Goal: Book appointment/travel/reservation

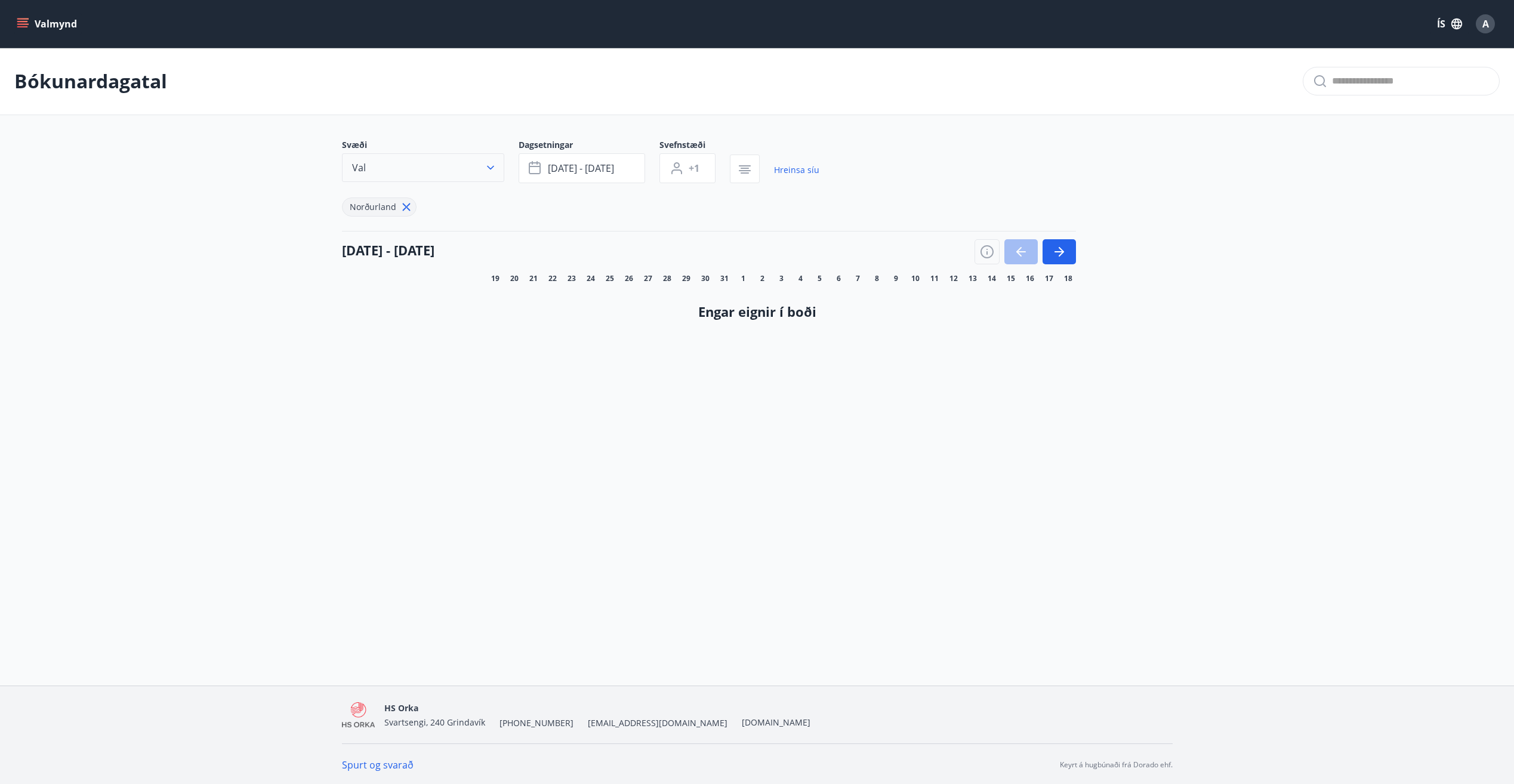
click at [495, 168] on icon "button" at bounding box center [490, 167] width 12 height 12
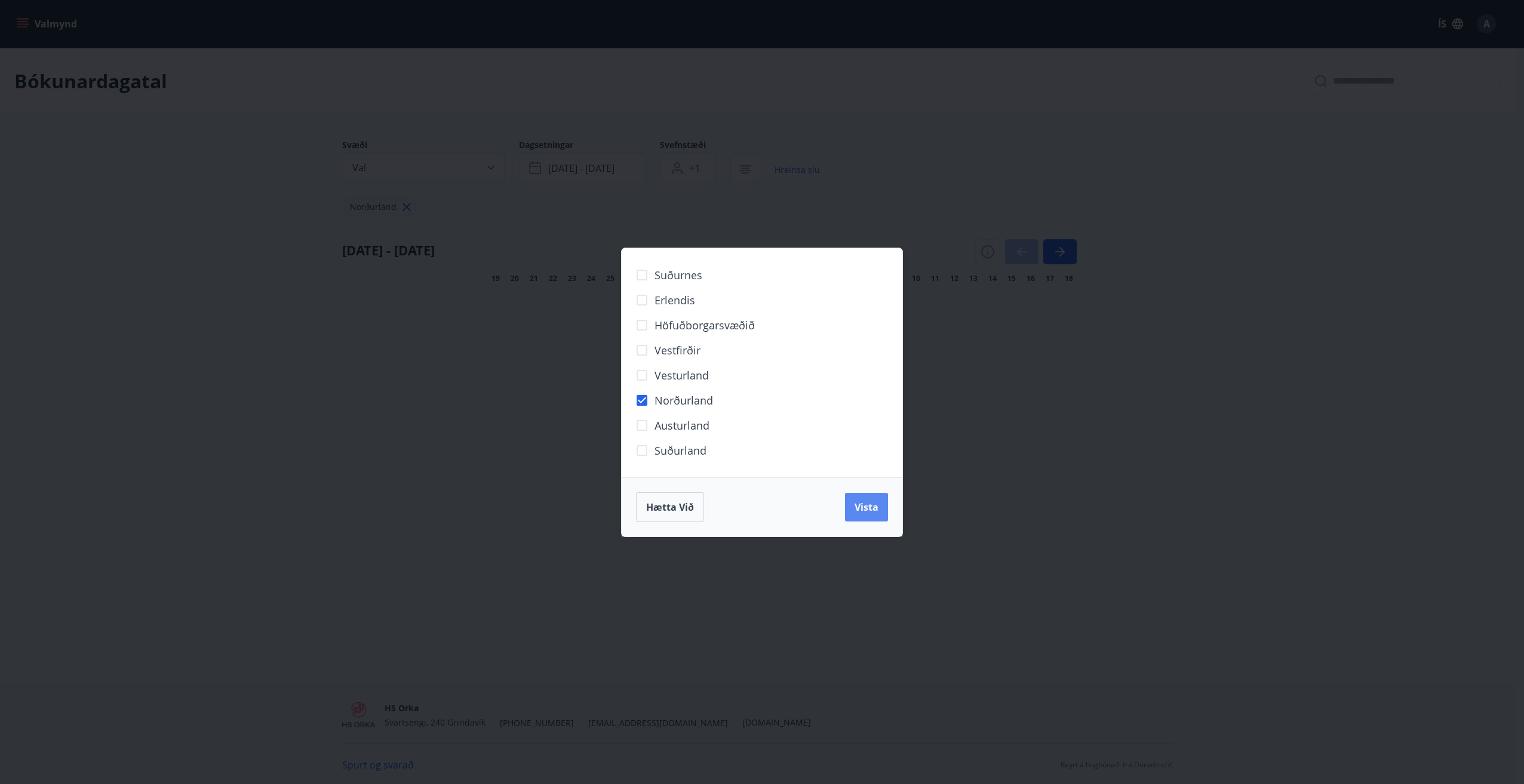
click at [880, 508] on button "Vista" at bounding box center [866, 507] width 43 height 29
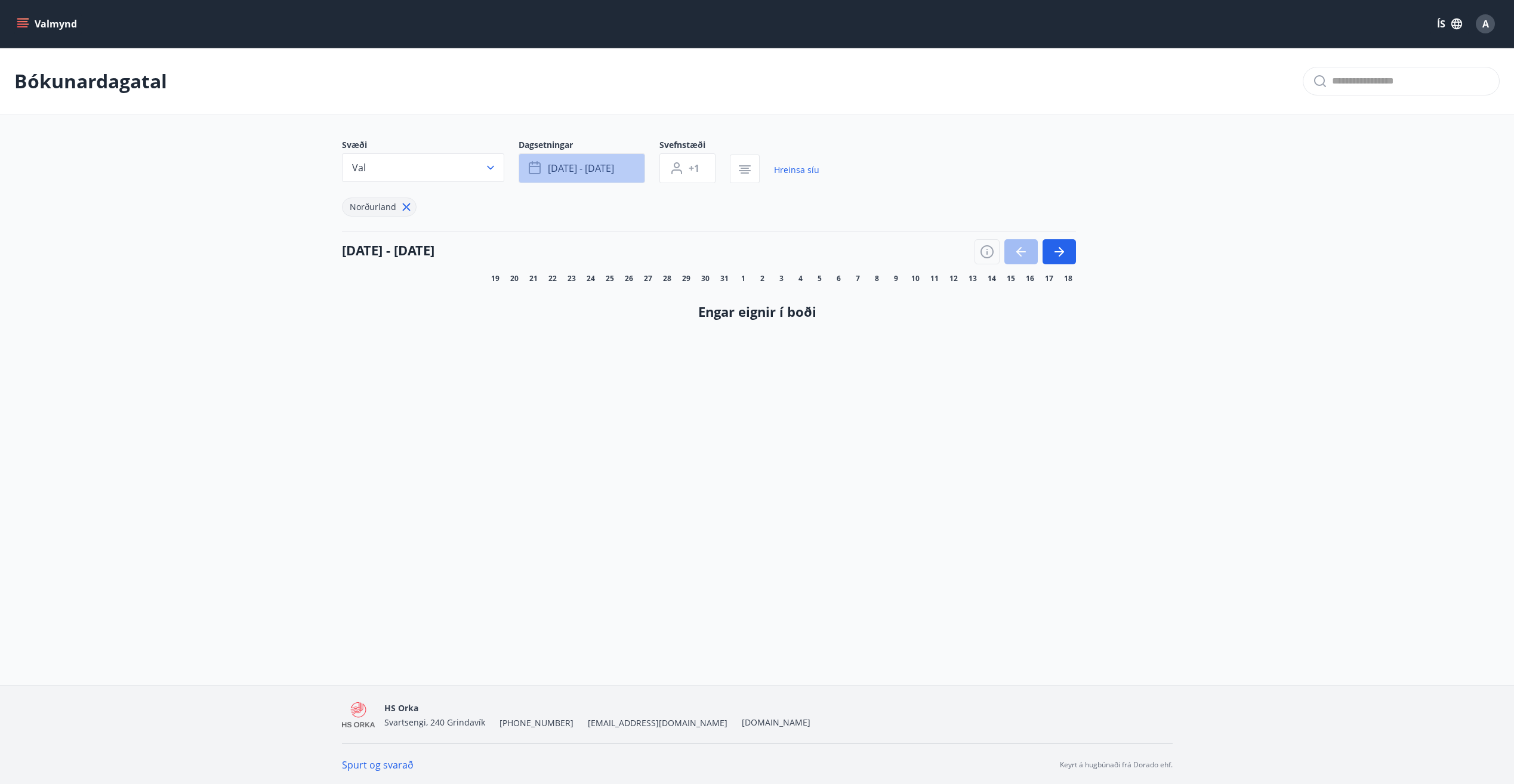
click at [614, 175] on button "[DATE] - [DATE]" at bounding box center [581, 168] width 126 height 30
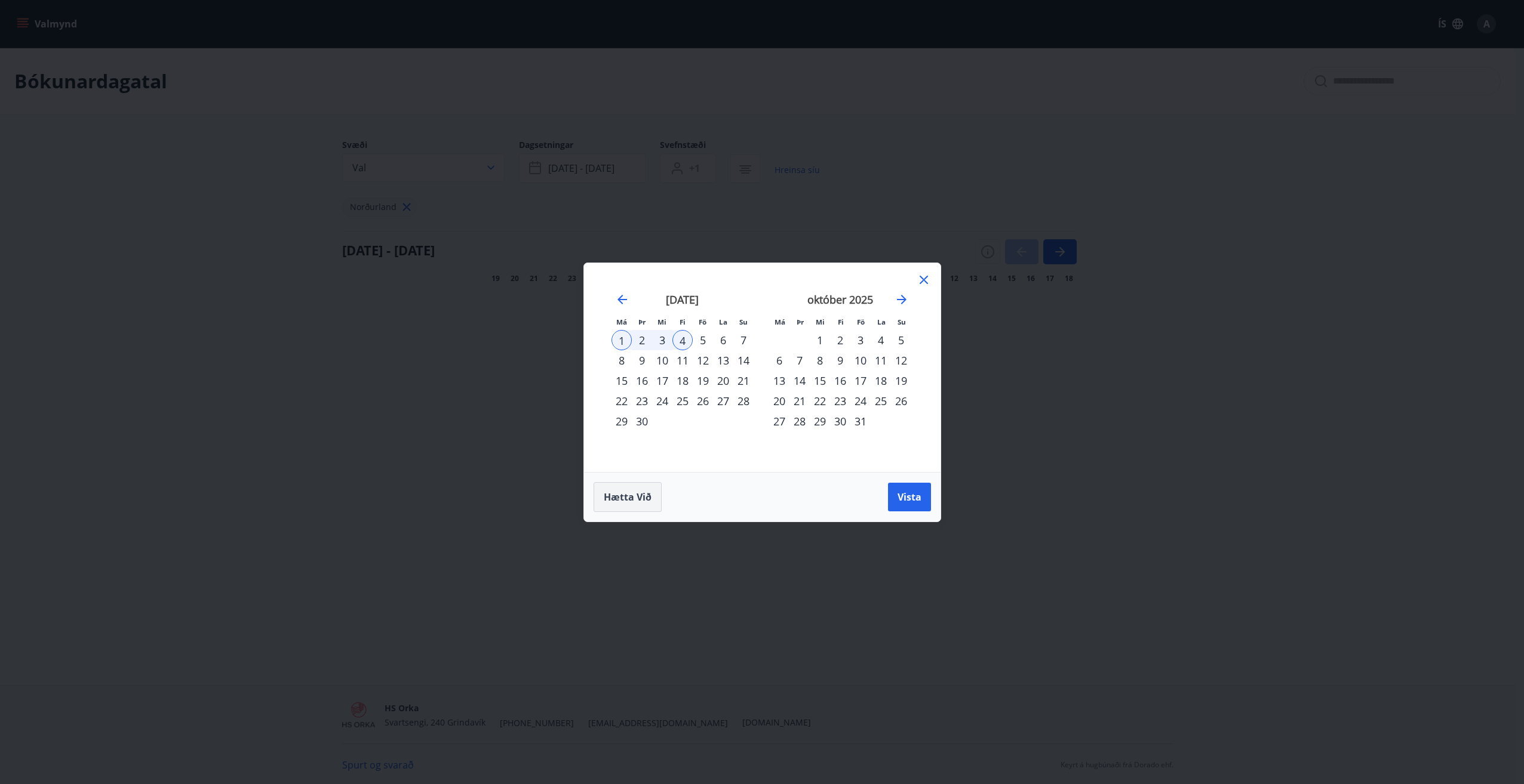
click at [619, 504] on button "Hætta við" at bounding box center [628, 497] width 68 height 30
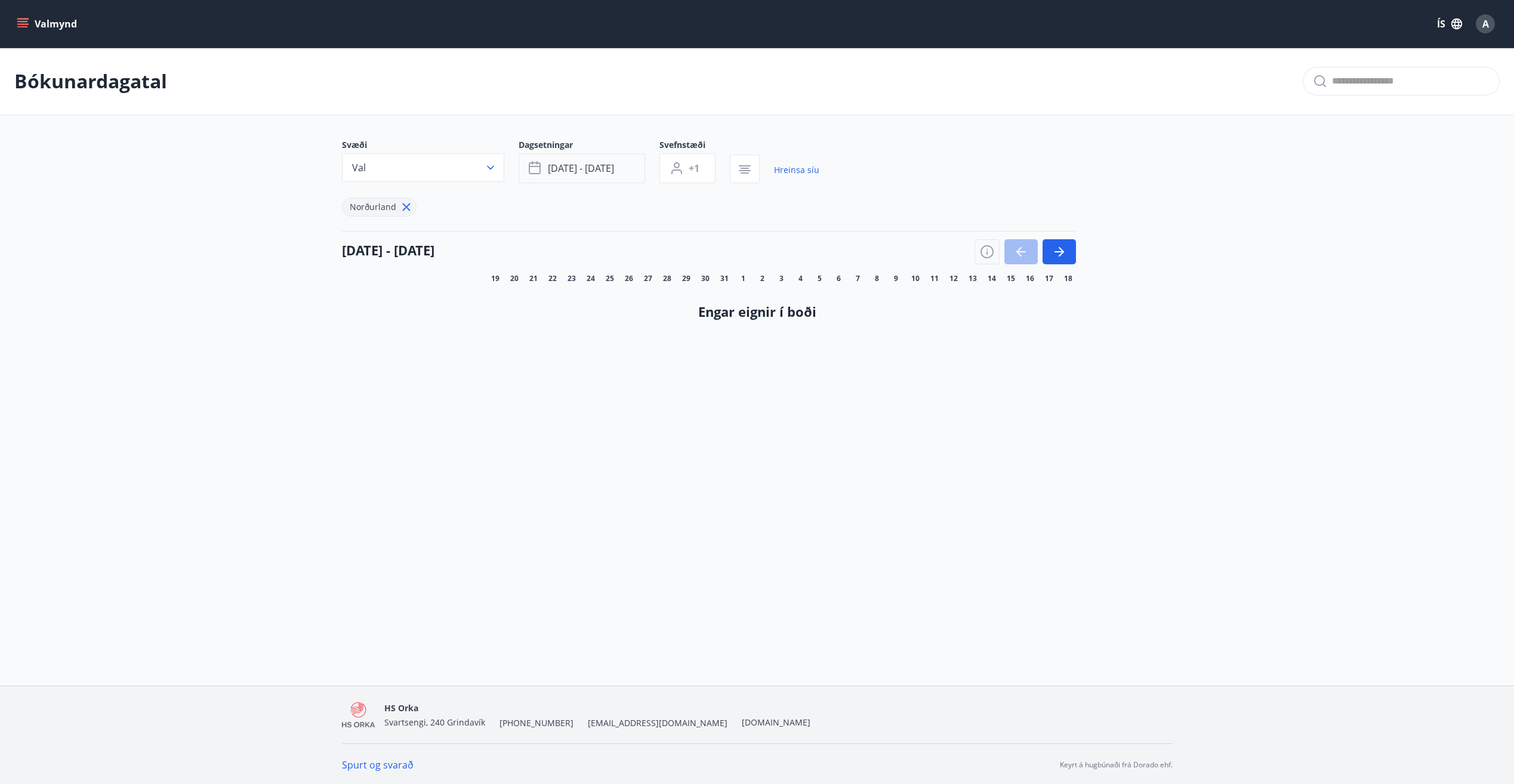
click at [614, 168] on span "[DATE] - [DATE]" at bounding box center [581, 168] width 67 height 13
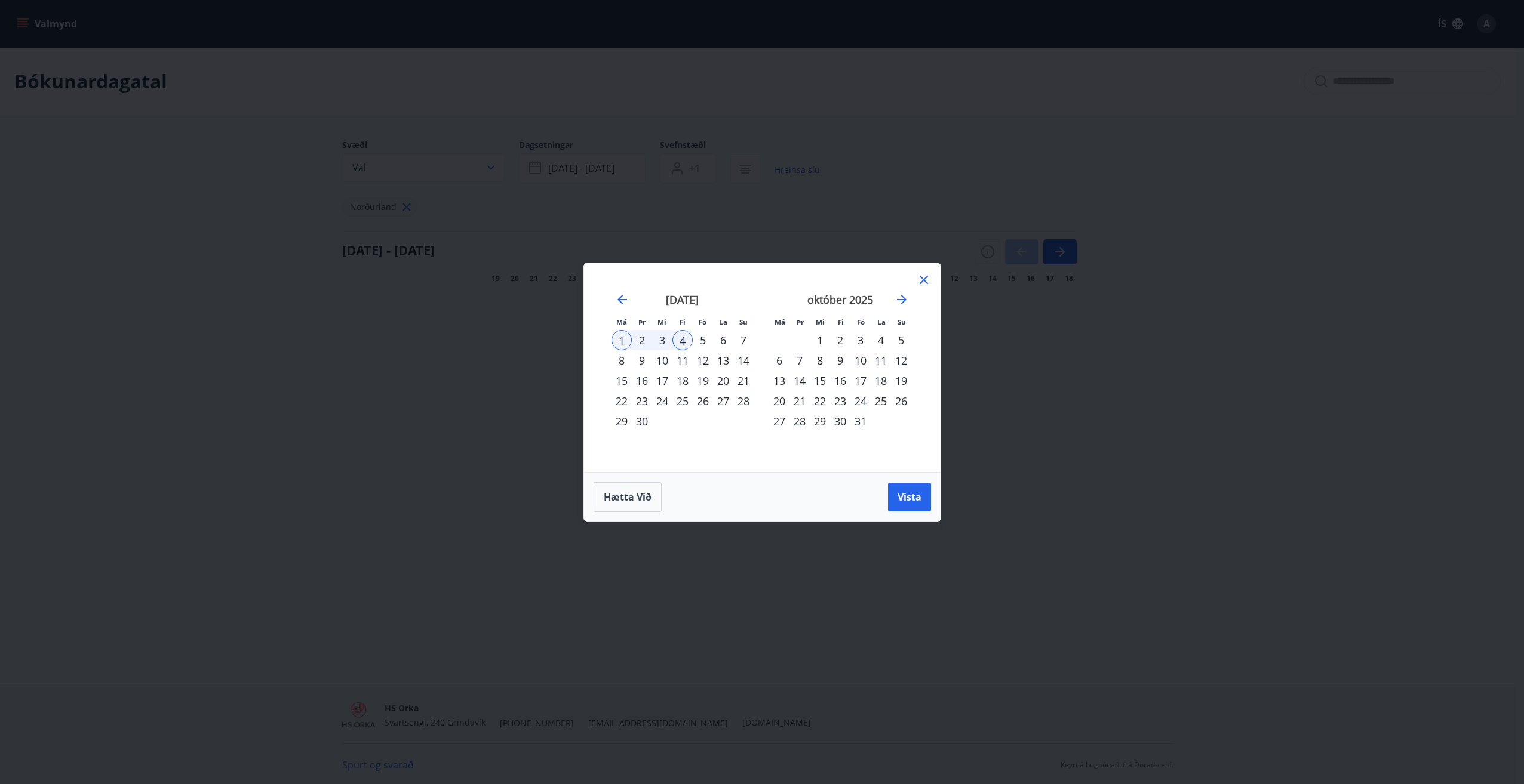
click at [927, 275] on icon at bounding box center [923, 280] width 14 height 14
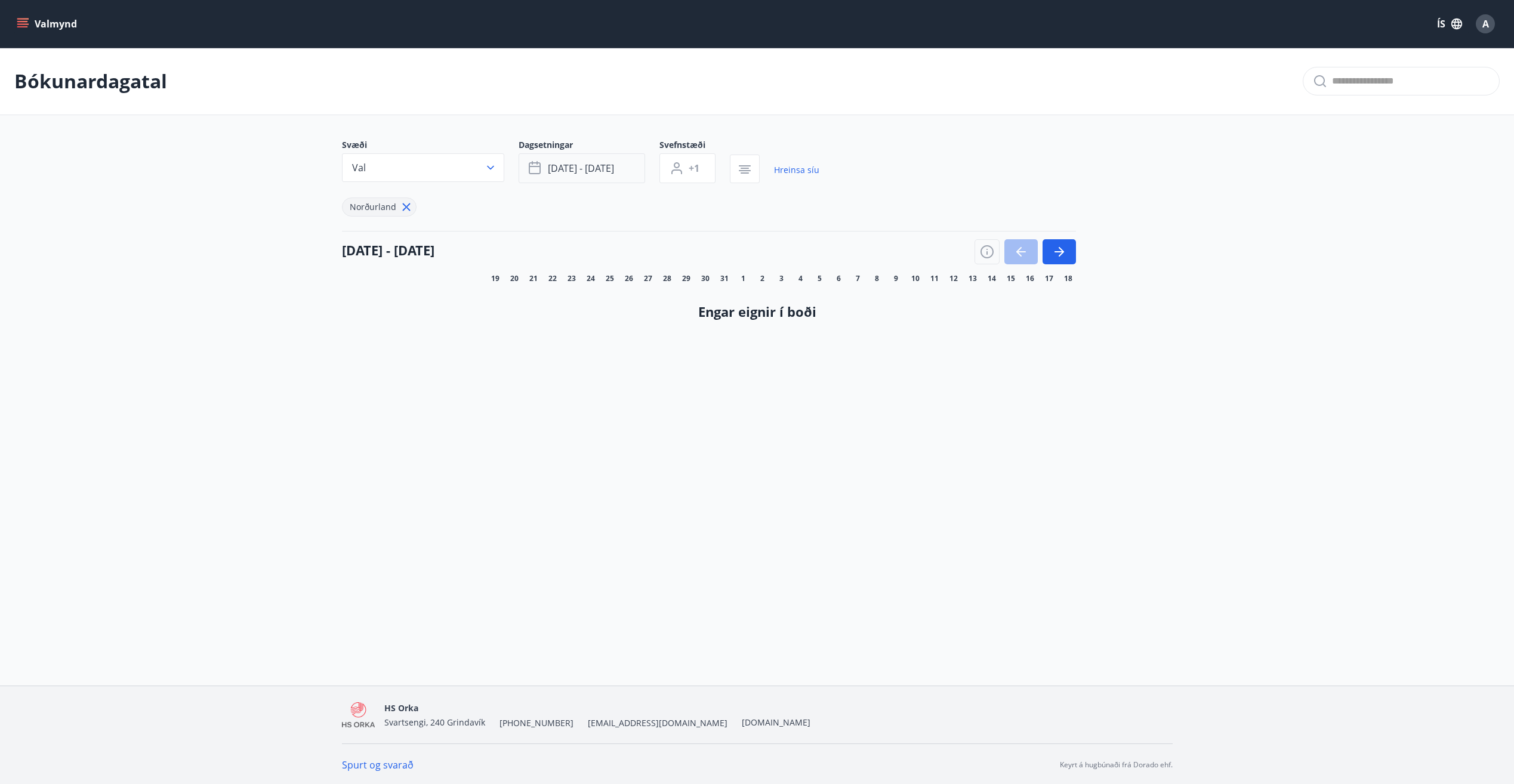
click at [545, 160] on button "[DATE] - [DATE]" at bounding box center [581, 168] width 126 height 30
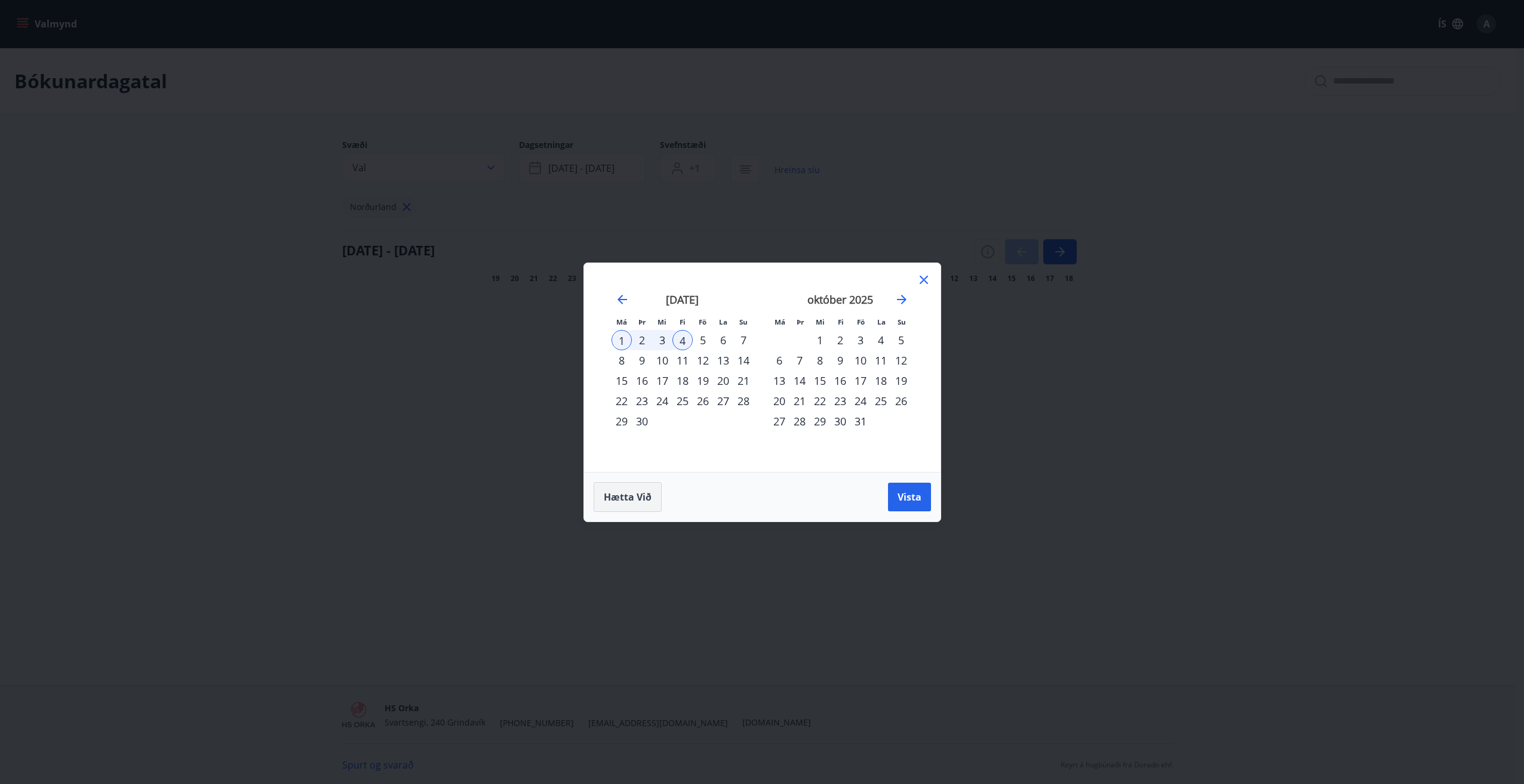
click at [617, 500] on span "Hætta við" at bounding box center [628, 497] width 48 height 13
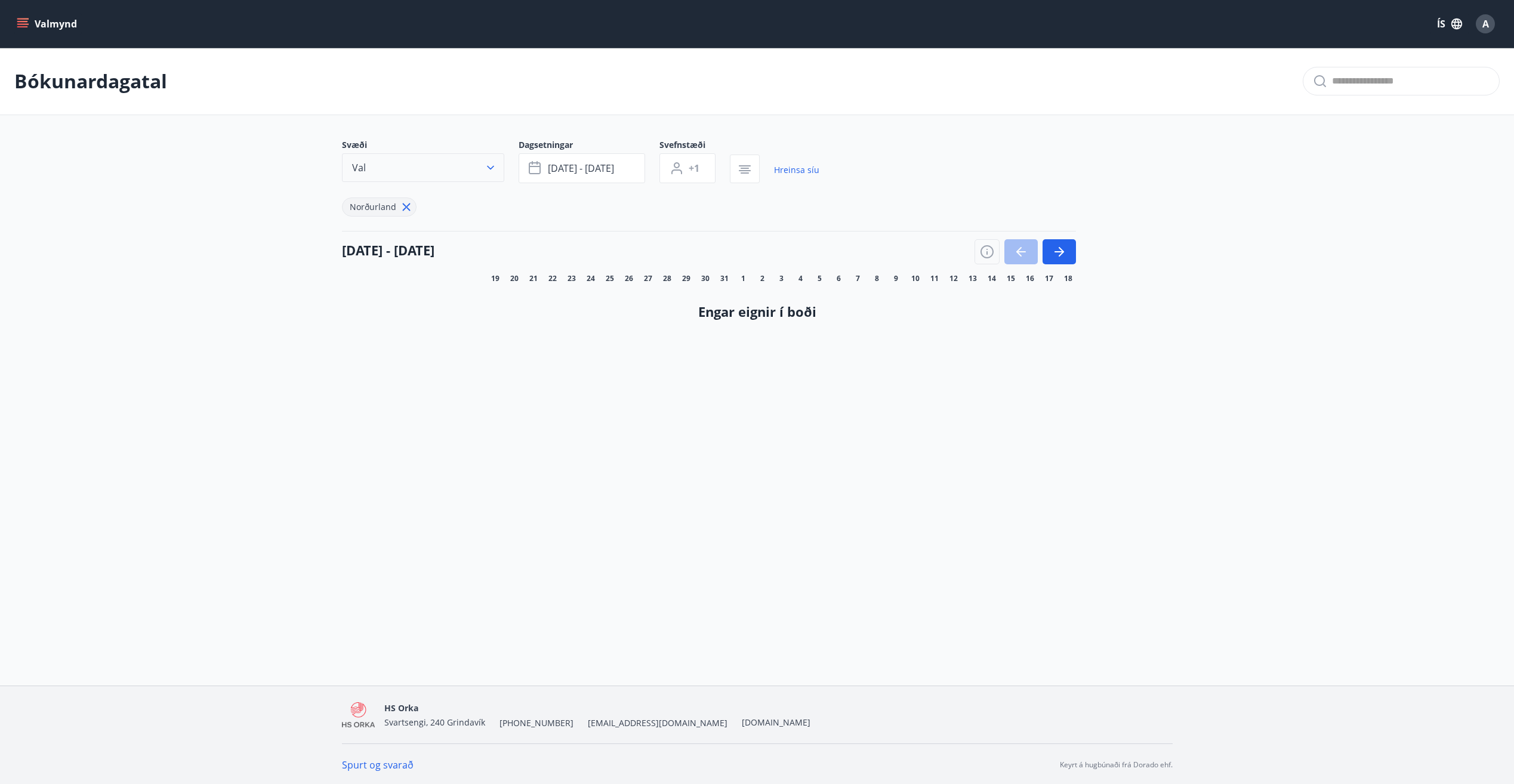
click at [432, 167] on button "Val" at bounding box center [423, 167] width 163 height 29
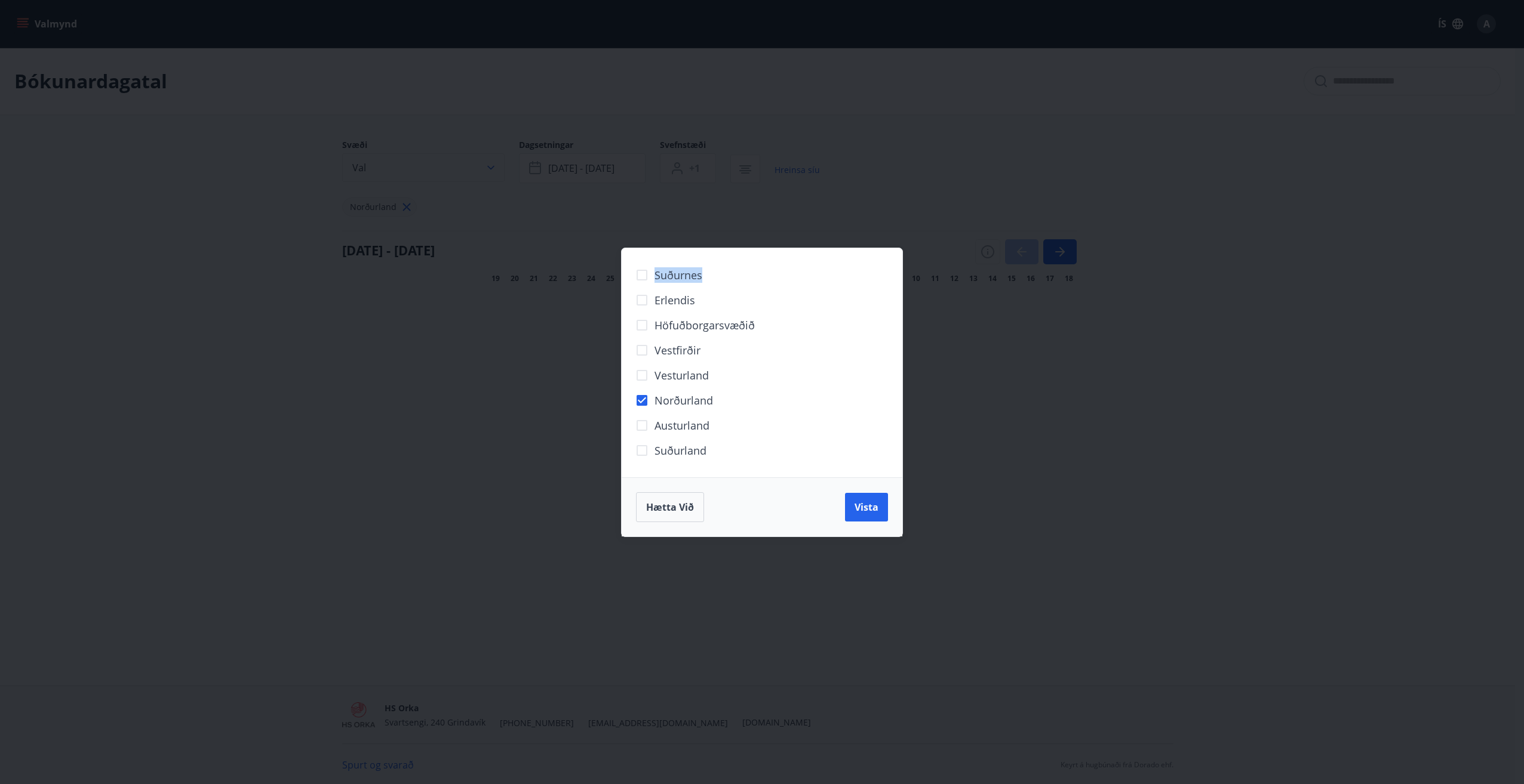
click at [433, 167] on div "Suðurnes Erlendis Höfuðborgarsvæðið [GEOGRAPHIC_DATA] [GEOGRAPHIC_DATA] [GEOGRA…" at bounding box center [762, 392] width 1524 height 784
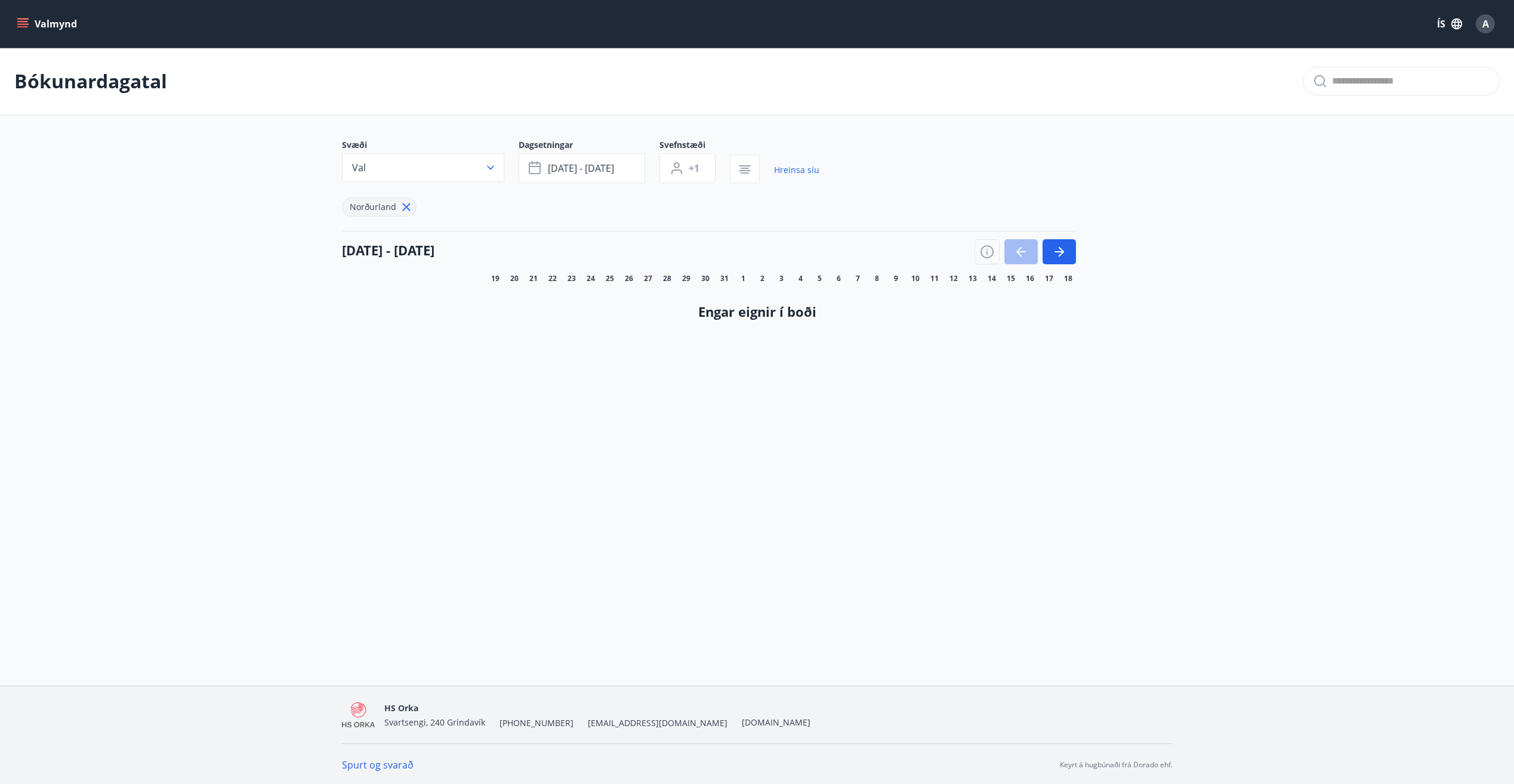
click at [404, 204] on icon at bounding box center [406, 207] width 13 height 13
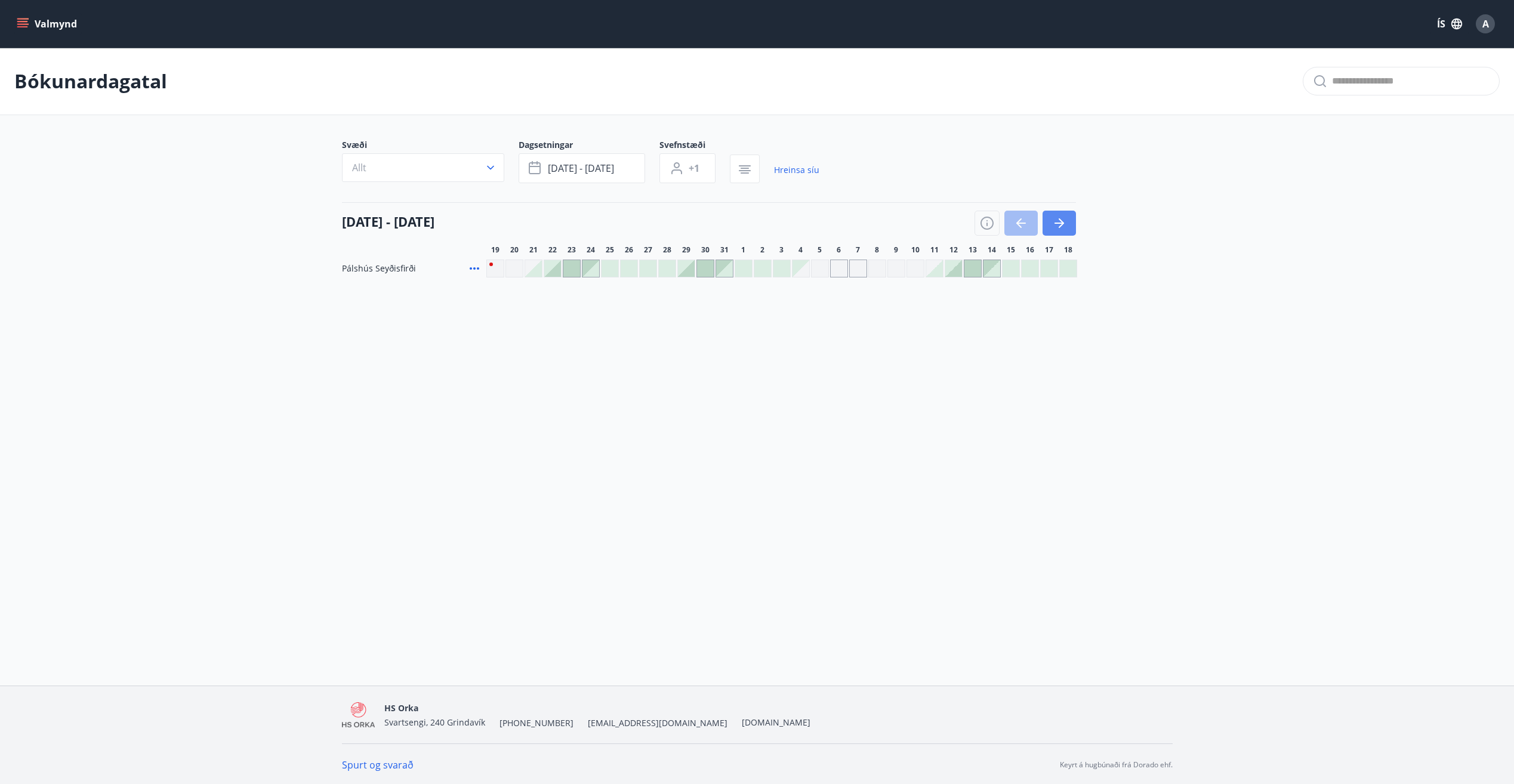
click at [1065, 216] on icon "button" at bounding box center [1059, 223] width 14 height 14
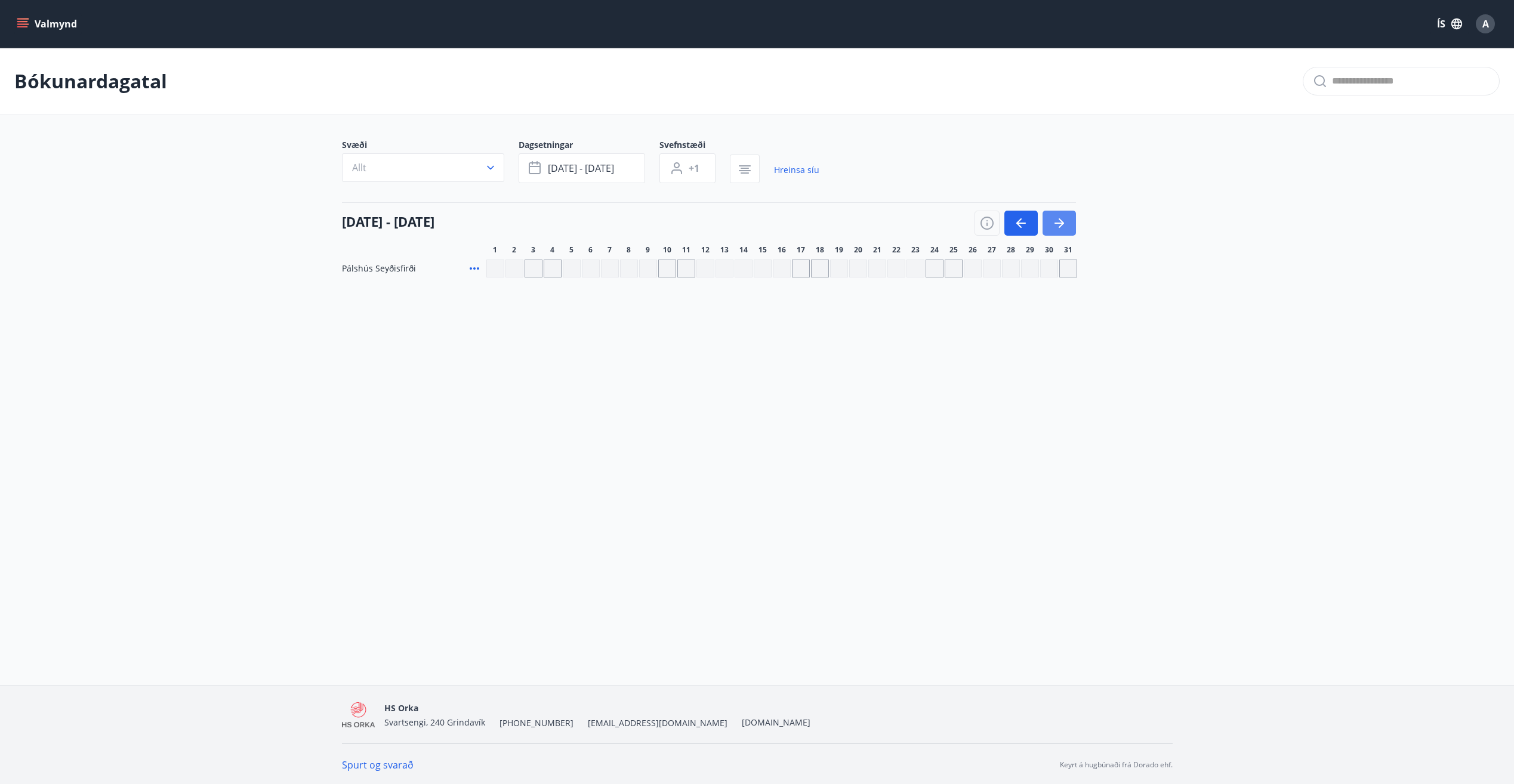
click at [1065, 216] on icon "button" at bounding box center [1059, 223] width 14 height 14
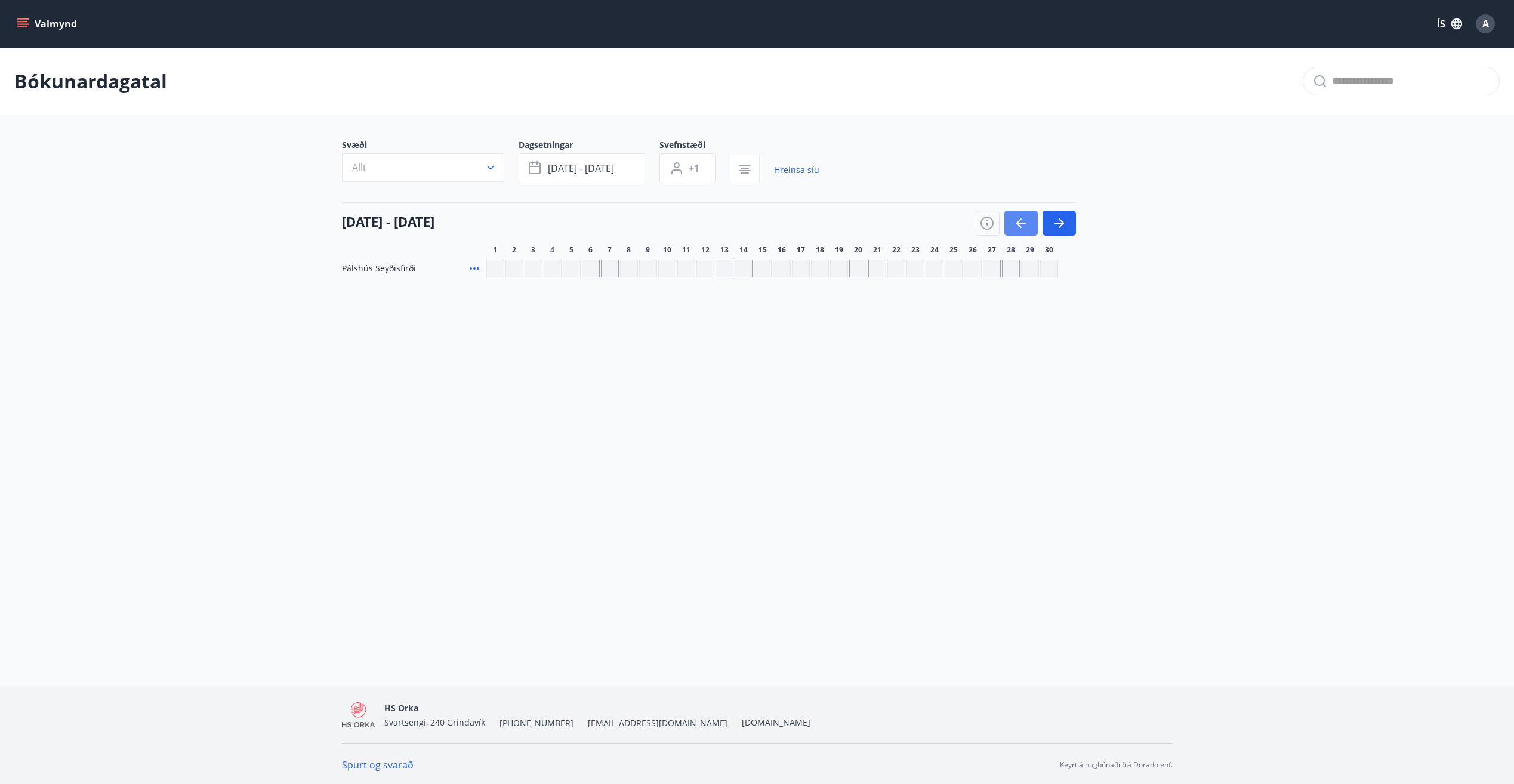
click at [1023, 215] on button "button" at bounding box center [1020, 223] width 33 height 25
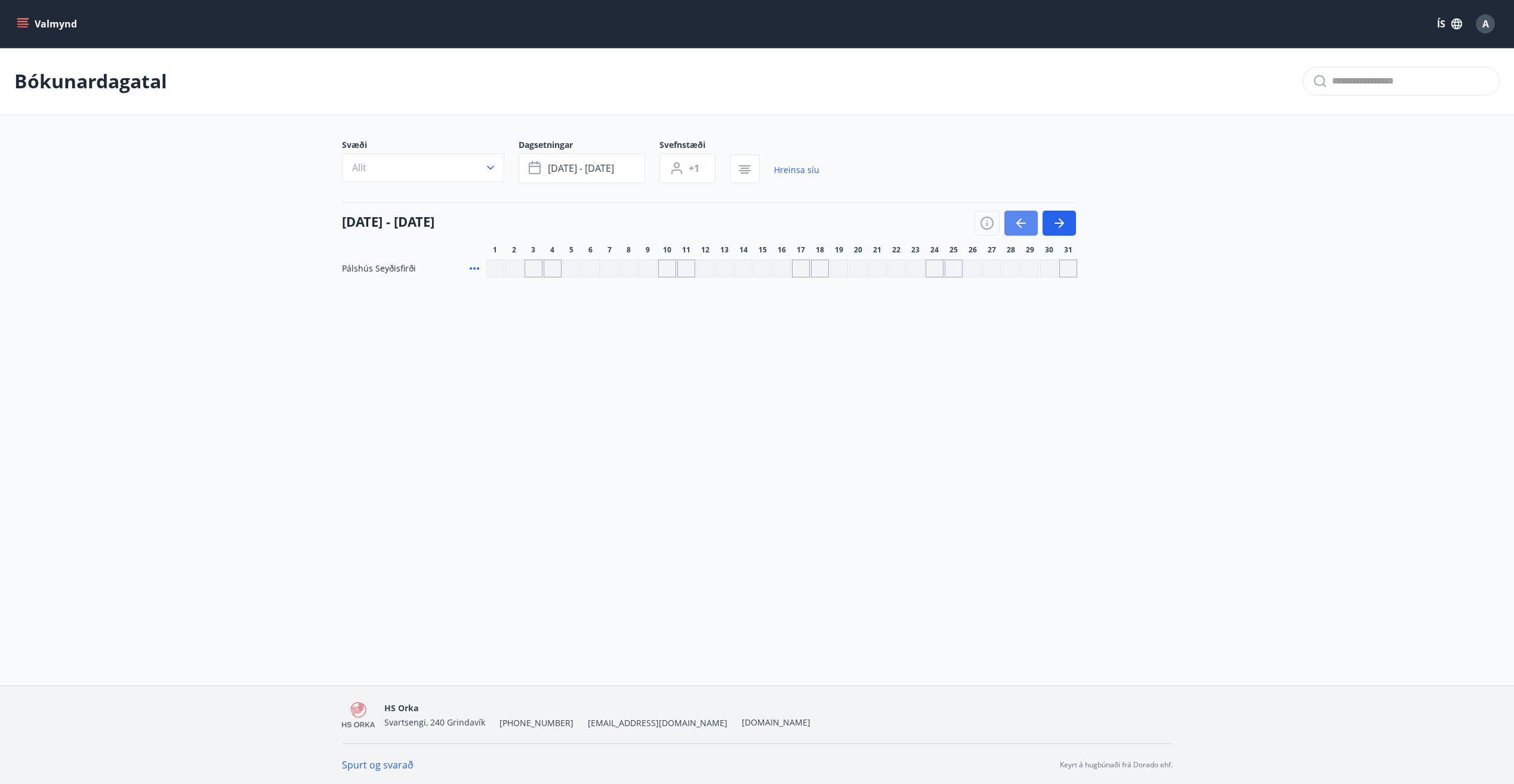
click at [1023, 215] on button "button" at bounding box center [1020, 223] width 33 height 25
click at [1021, 217] on icon "button" at bounding box center [1021, 223] width 14 height 14
click at [1016, 218] on icon "button" at bounding box center [1021, 223] width 14 height 14
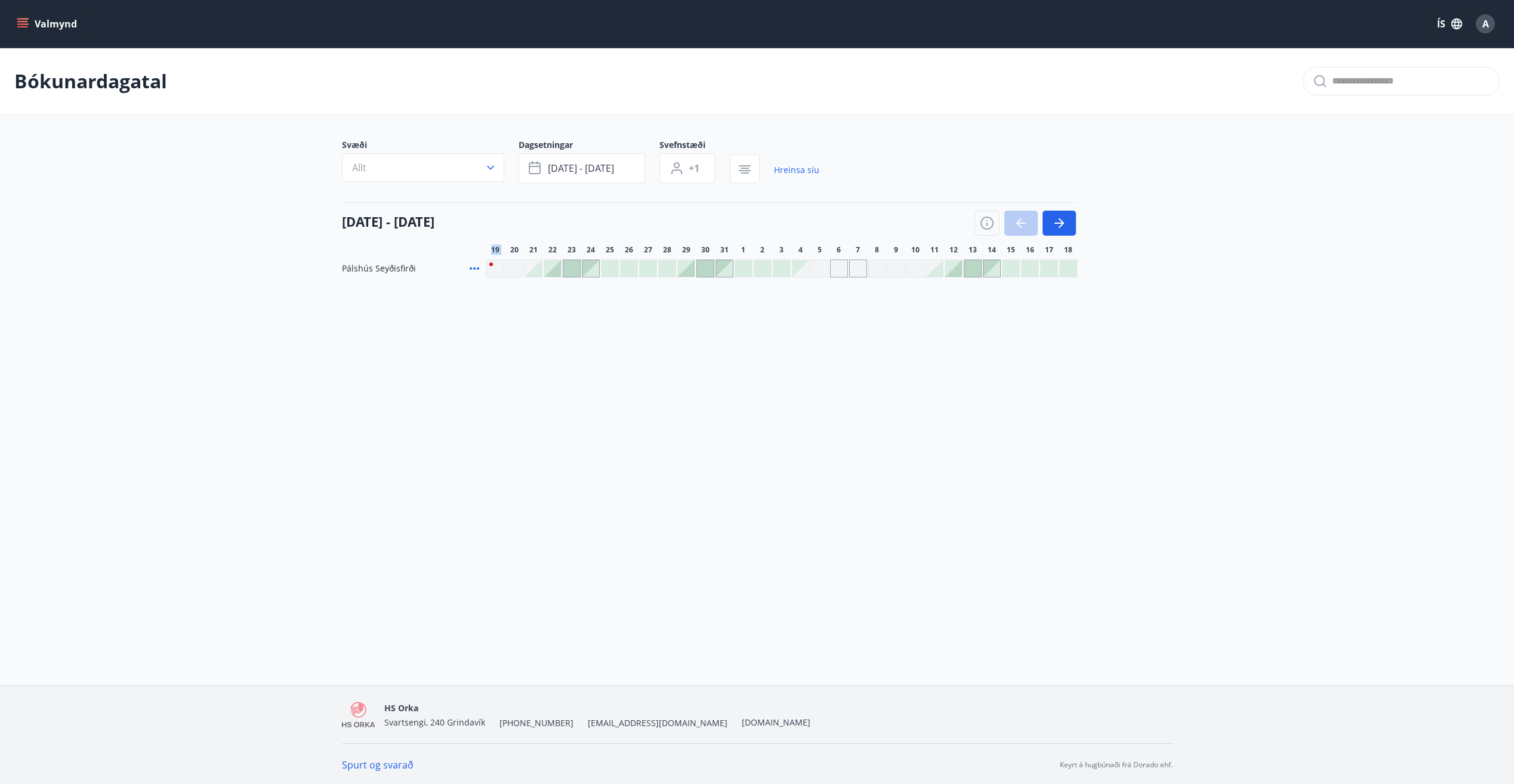
click at [1016, 218] on div at bounding box center [1025, 223] width 102 height 25
drag, startPoint x: 1016, startPoint y: 218, endPoint x: 1055, endPoint y: 224, distance: 39.5
click at [1055, 224] on icon "button" at bounding box center [1059, 223] width 14 height 14
click at [1057, 224] on icon "button" at bounding box center [1059, 223] width 9 height 2
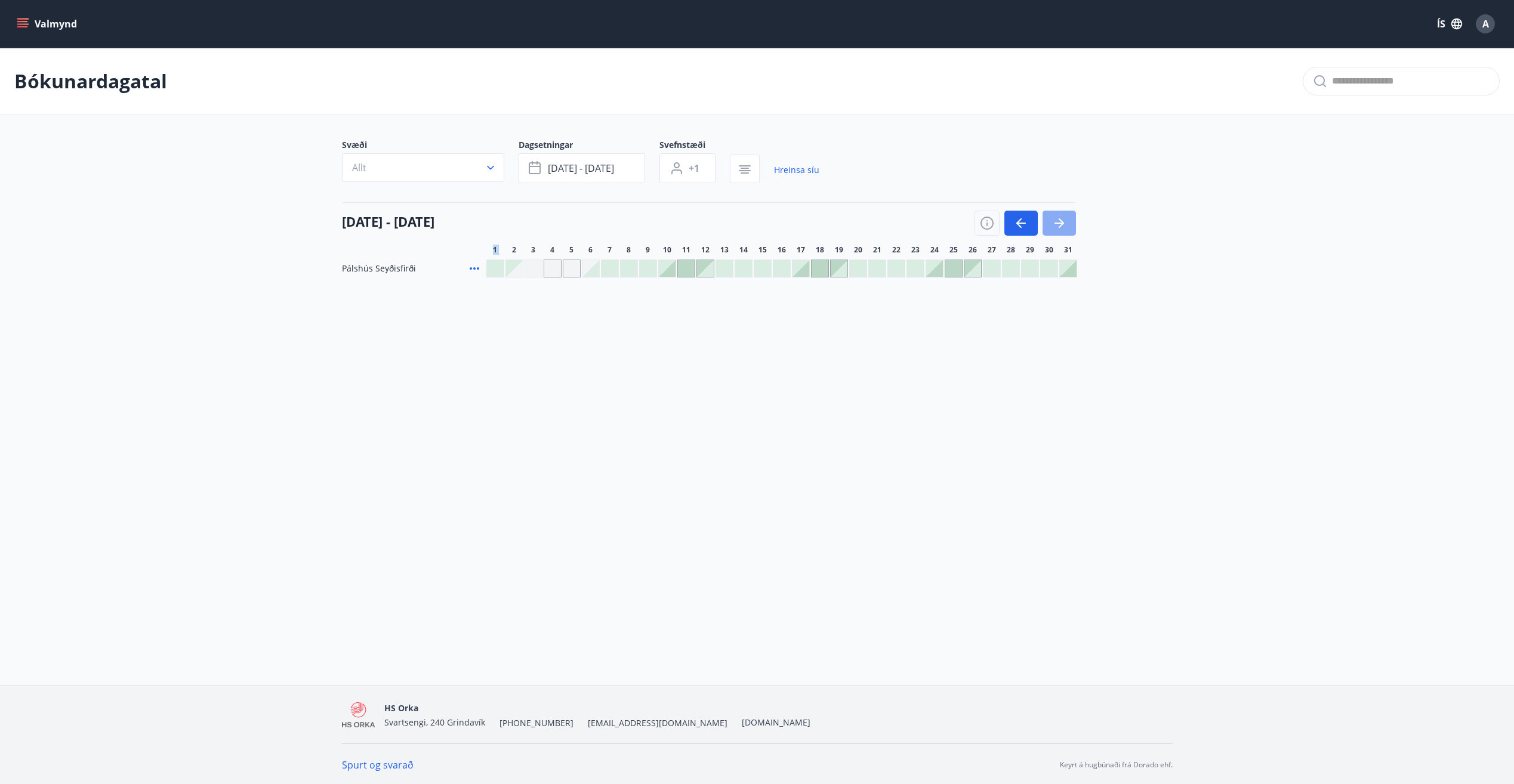
click at [1057, 224] on icon "button" at bounding box center [1059, 223] width 9 height 2
click at [1027, 222] on icon "button" at bounding box center [1021, 223] width 14 height 14
